Goal: Task Accomplishment & Management: Use online tool/utility

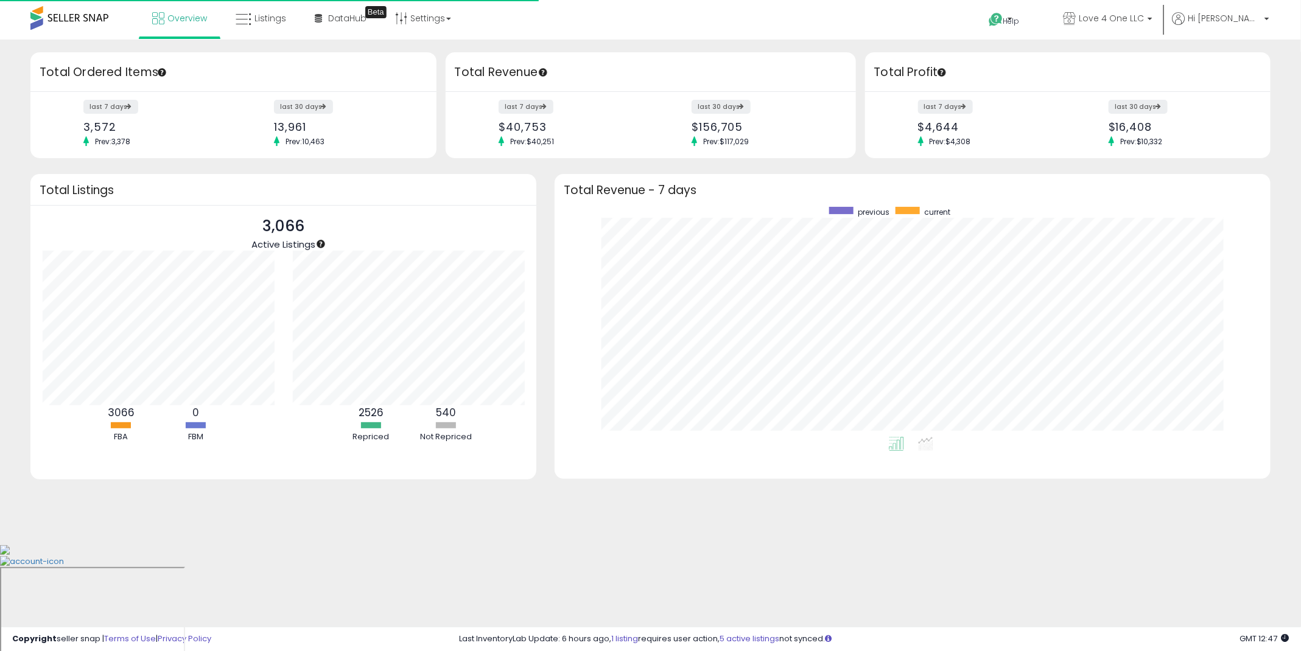
scroll to position [230, 691]
click at [259, 22] on span "Listings" at bounding box center [270, 18] width 32 height 12
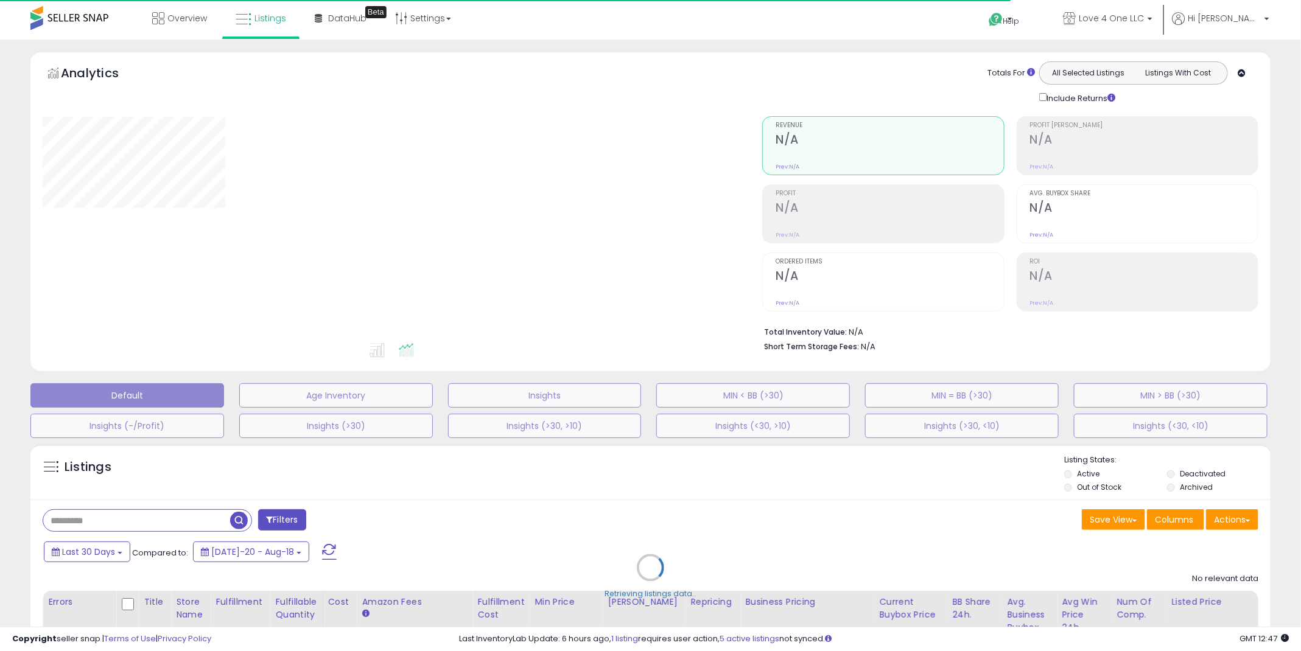
click at [1239, 515] on div "Retrieving listings data.." at bounding box center [650, 577] width 1258 height 278
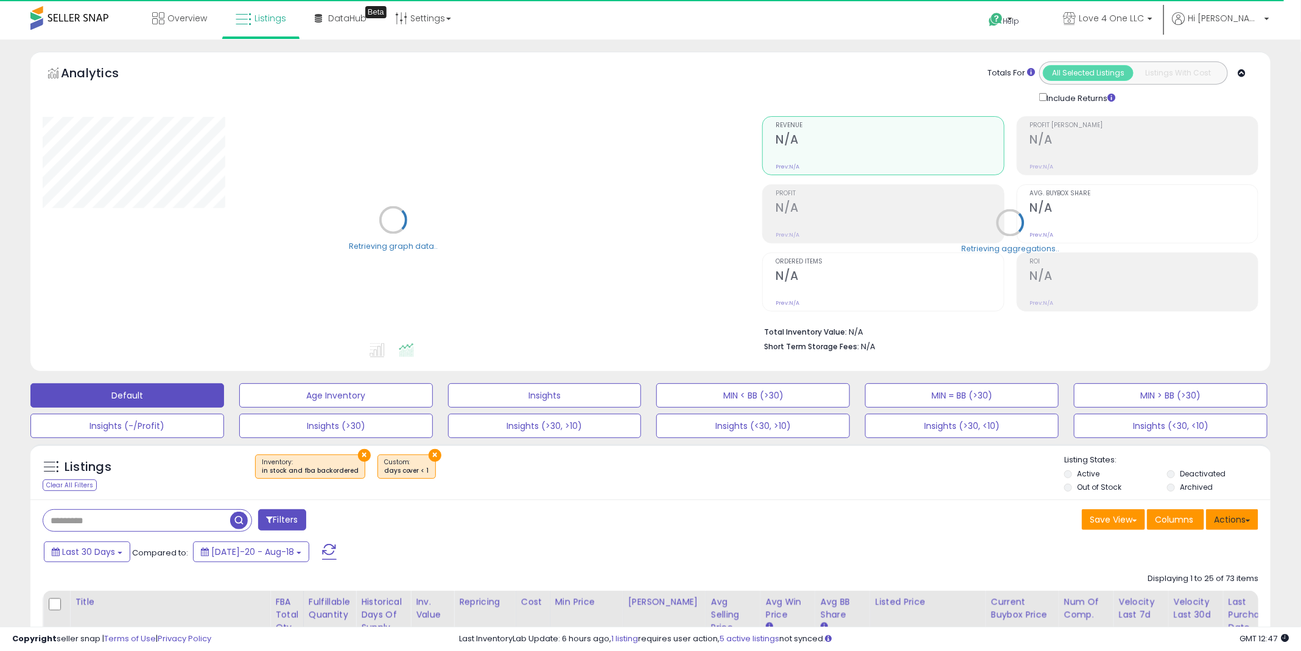
click at [1243, 519] on button "Actions" at bounding box center [1232, 519] width 52 height 21
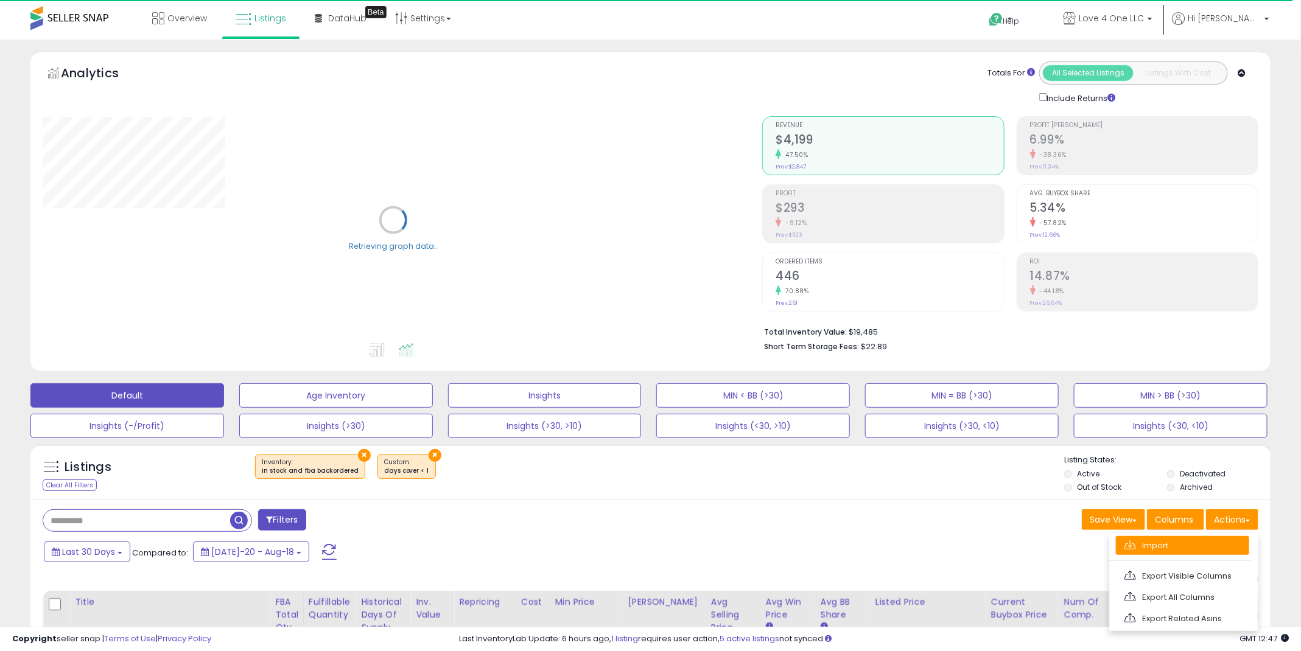
click at [1180, 545] on link "Import" at bounding box center [1182, 545] width 133 height 19
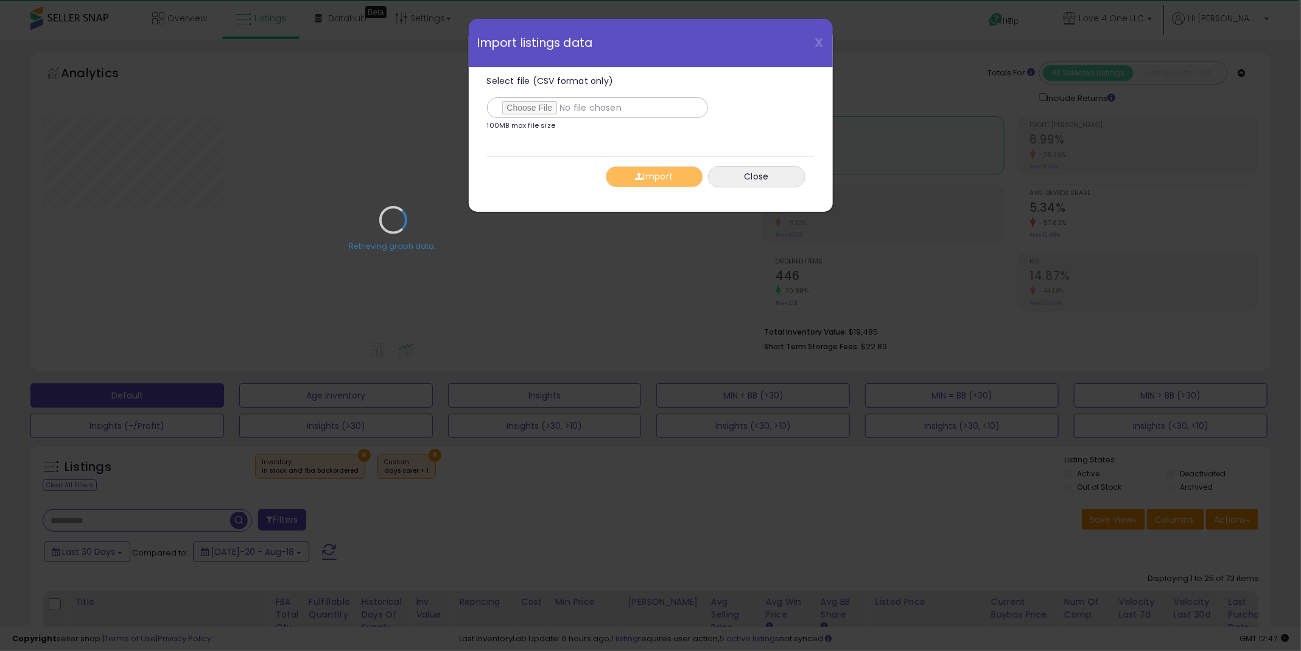
click at [531, 104] on div "Retrieving graph data.." at bounding box center [392, 229] width 719 height 250
click at [539, 108] on input "Select file (CSV format only)" at bounding box center [597, 107] width 221 height 21
click at [545, 105] on input "Select file (CSV format only)" at bounding box center [597, 107] width 221 height 21
type input "**********"
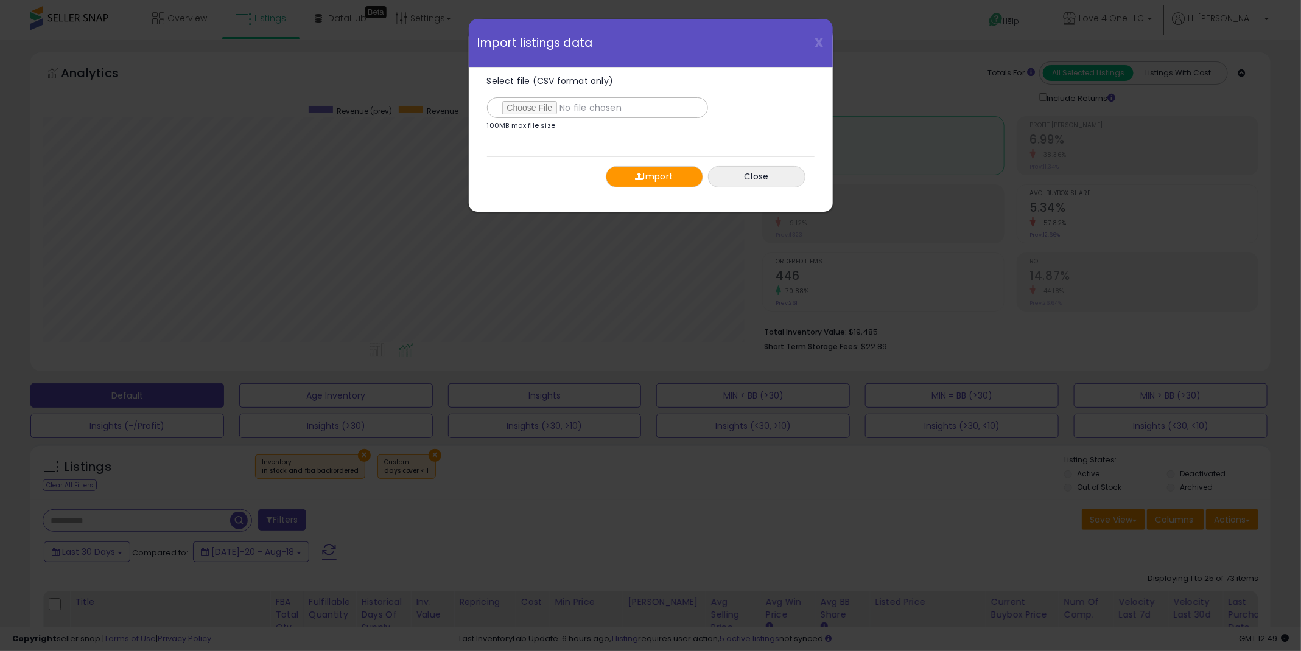
click at [674, 175] on button "Import" at bounding box center [654, 176] width 97 height 21
